Goal: Find contact information: Obtain details needed to contact an individual or organization

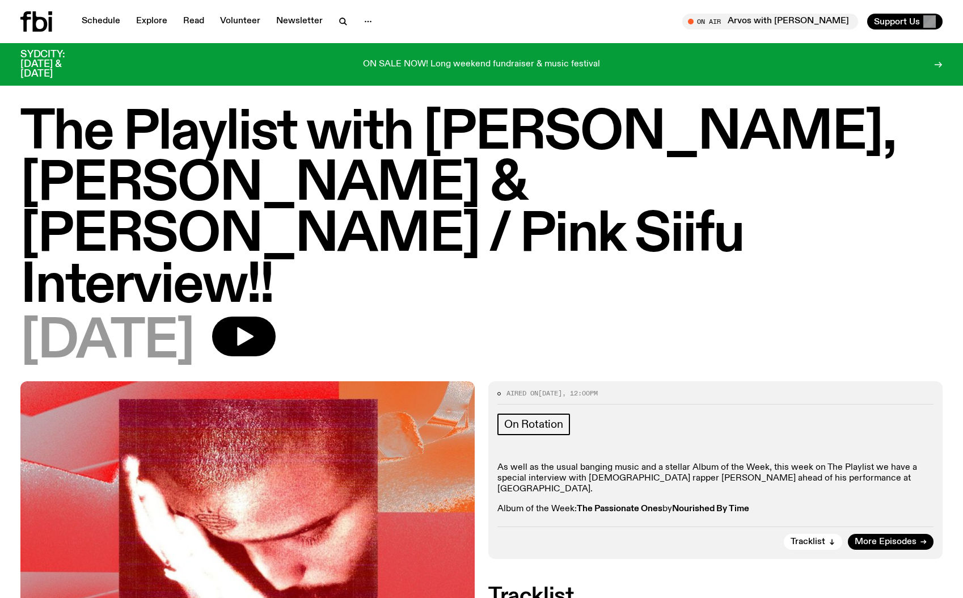
click at [33, 21] on icon at bounding box center [40, 21] width 15 height 20
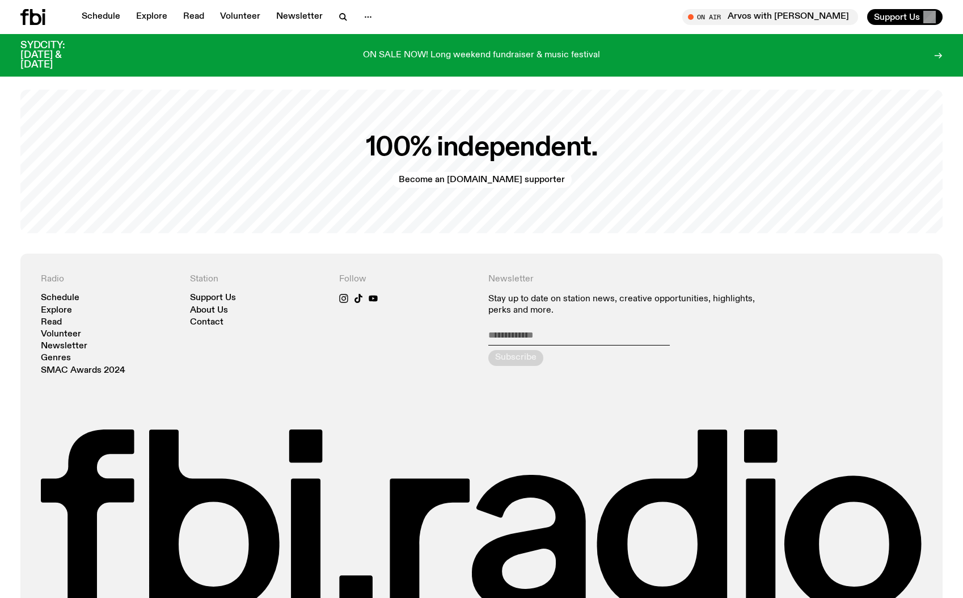
scroll to position [2569, 0]
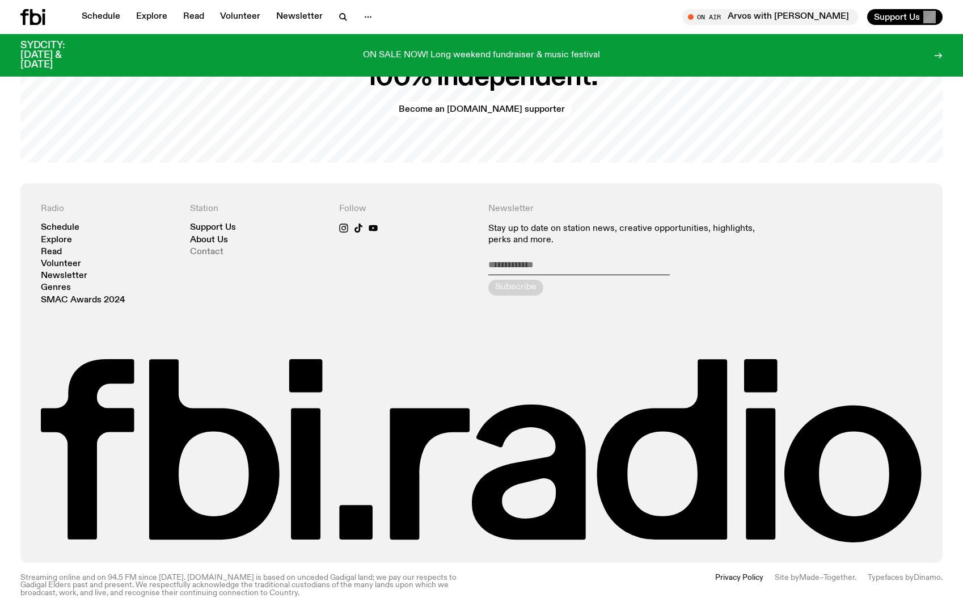
click at [202, 248] on link "Contact" at bounding box center [206, 252] width 33 height 9
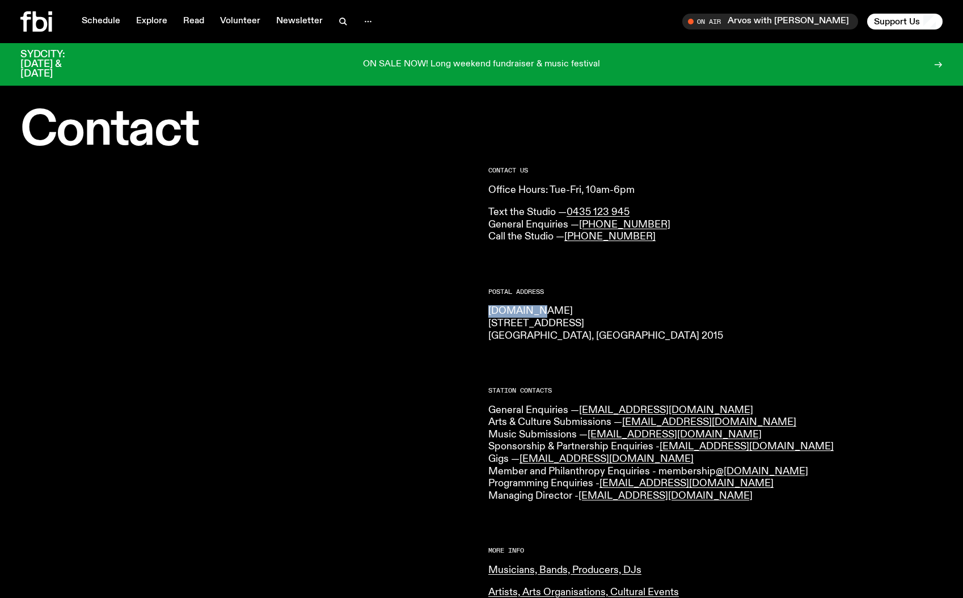
drag, startPoint x: 541, startPoint y: 309, endPoint x: 486, endPoint y: 309, distance: 54.5
click at [486, 309] on div "CONTACT US Office Hours: Tue-Fri, 10am-6pm Text the Studio — 0435 123 945 Gener…" at bounding box center [481, 516] width 963 height 724
copy p "[DOMAIN_NAME]"
